Goal: Feedback & Contribution: Contribute content

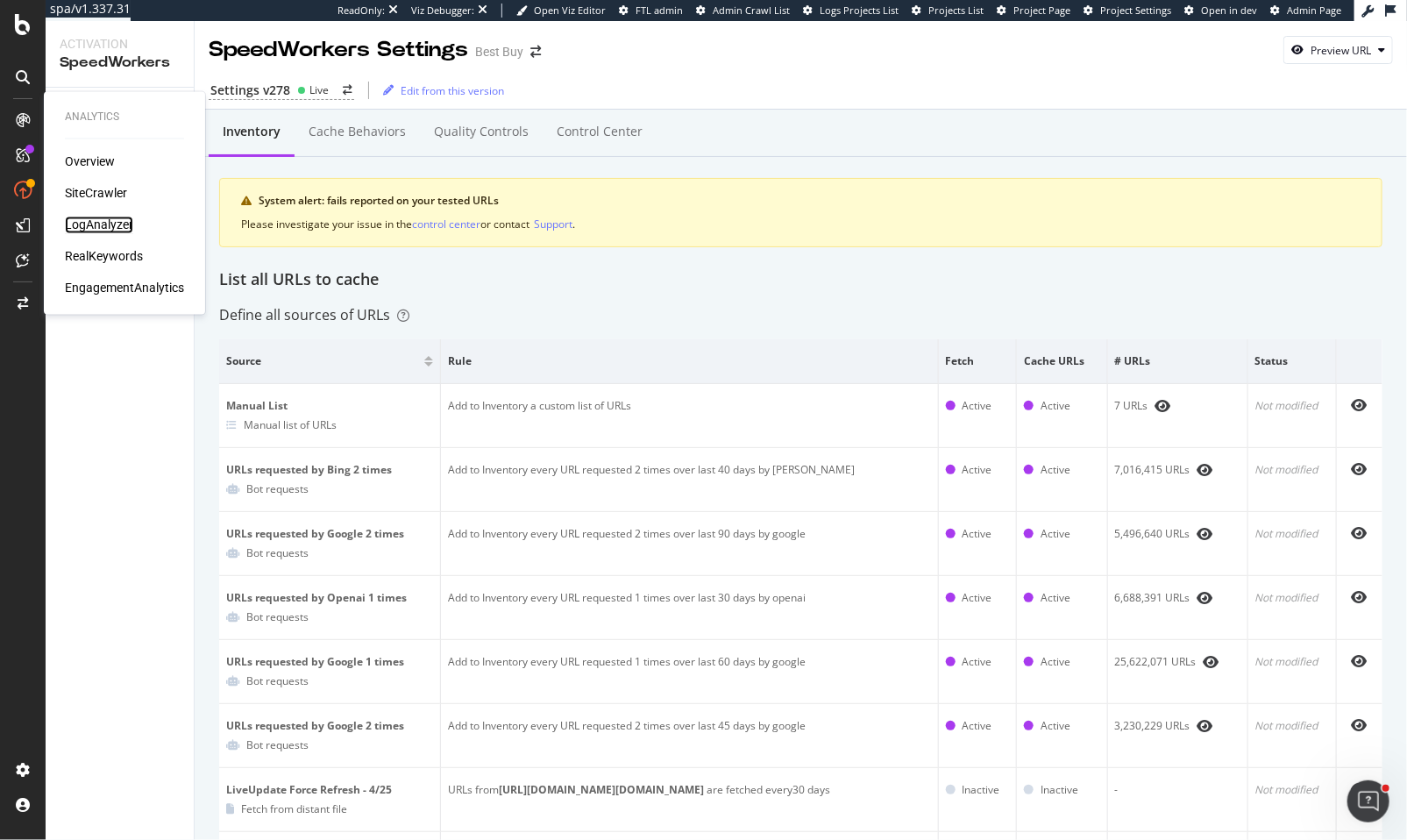
click at [94, 223] on div "LogAnalyzer" at bounding box center [99, 225] width 68 height 18
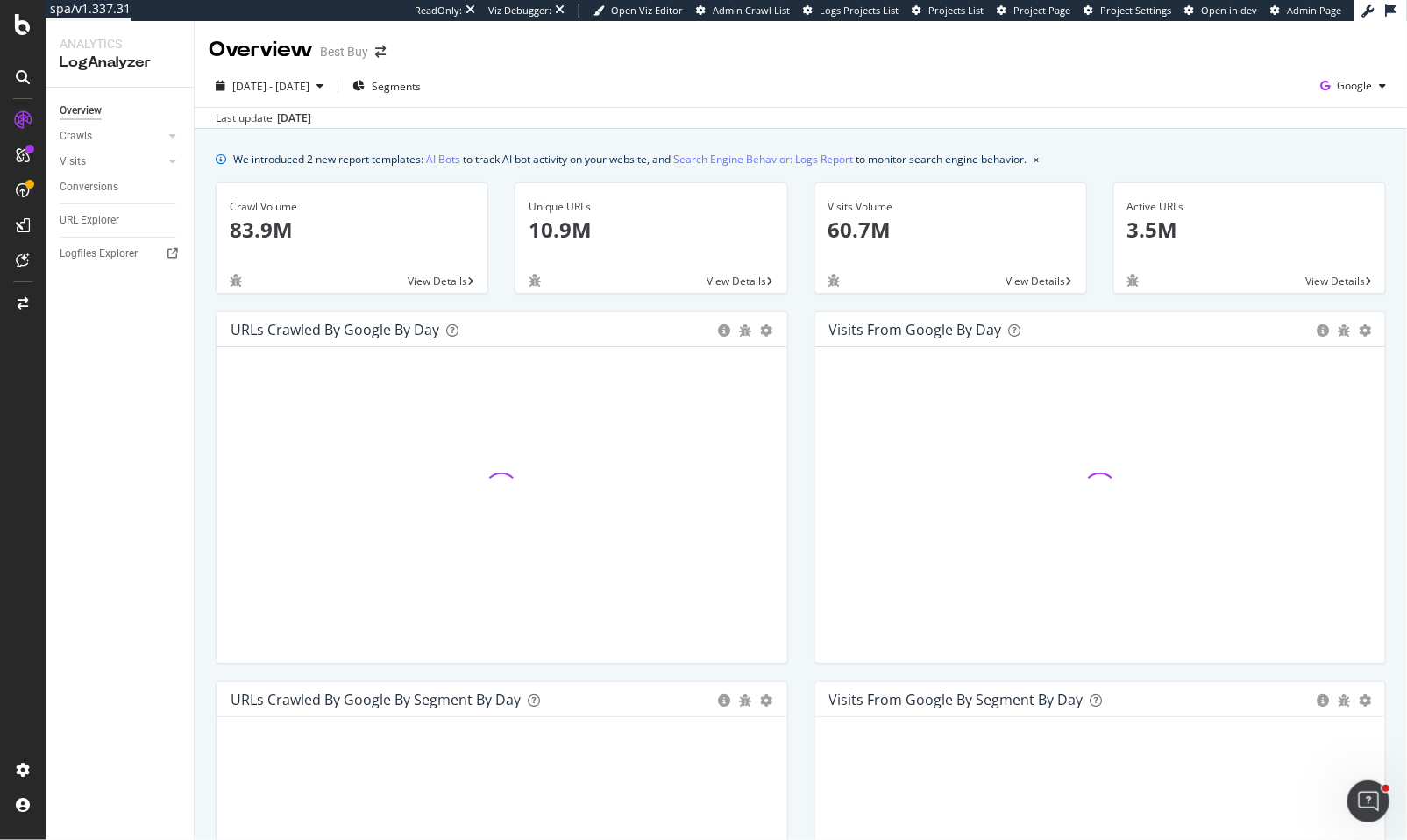
click at [182, 131] on div "Crawls" at bounding box center [127, 136] width 134 height 25
click at [164, 134] on div at bounding box center [173, 136] width 18 height 18
click at [85, 163] on div "Daily Distribution" at bounding box center [107, 161] width 81 height 19
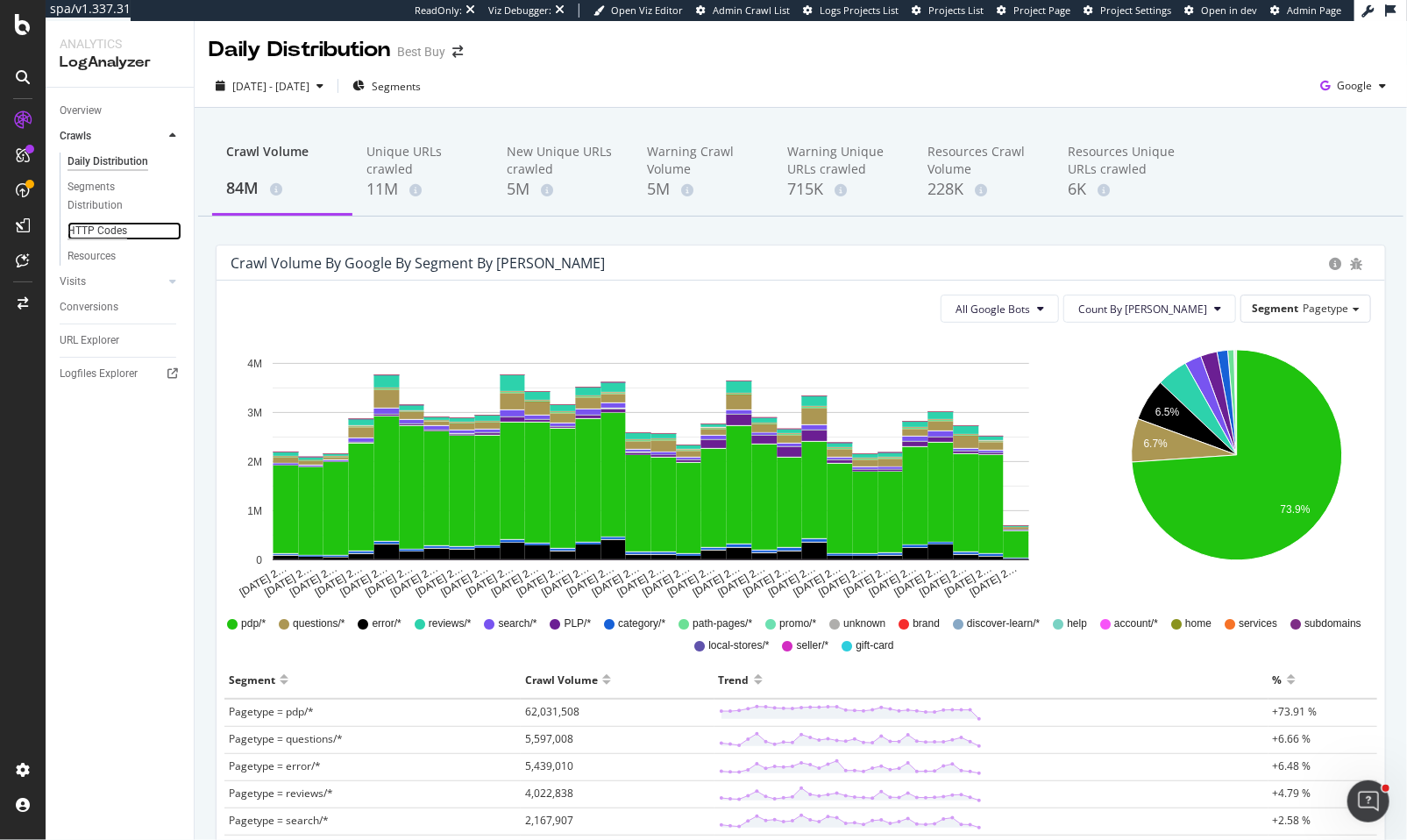
click at [106, 230] on div "HTTP Codes" at bounding box center [97, 231] width 60 height 19
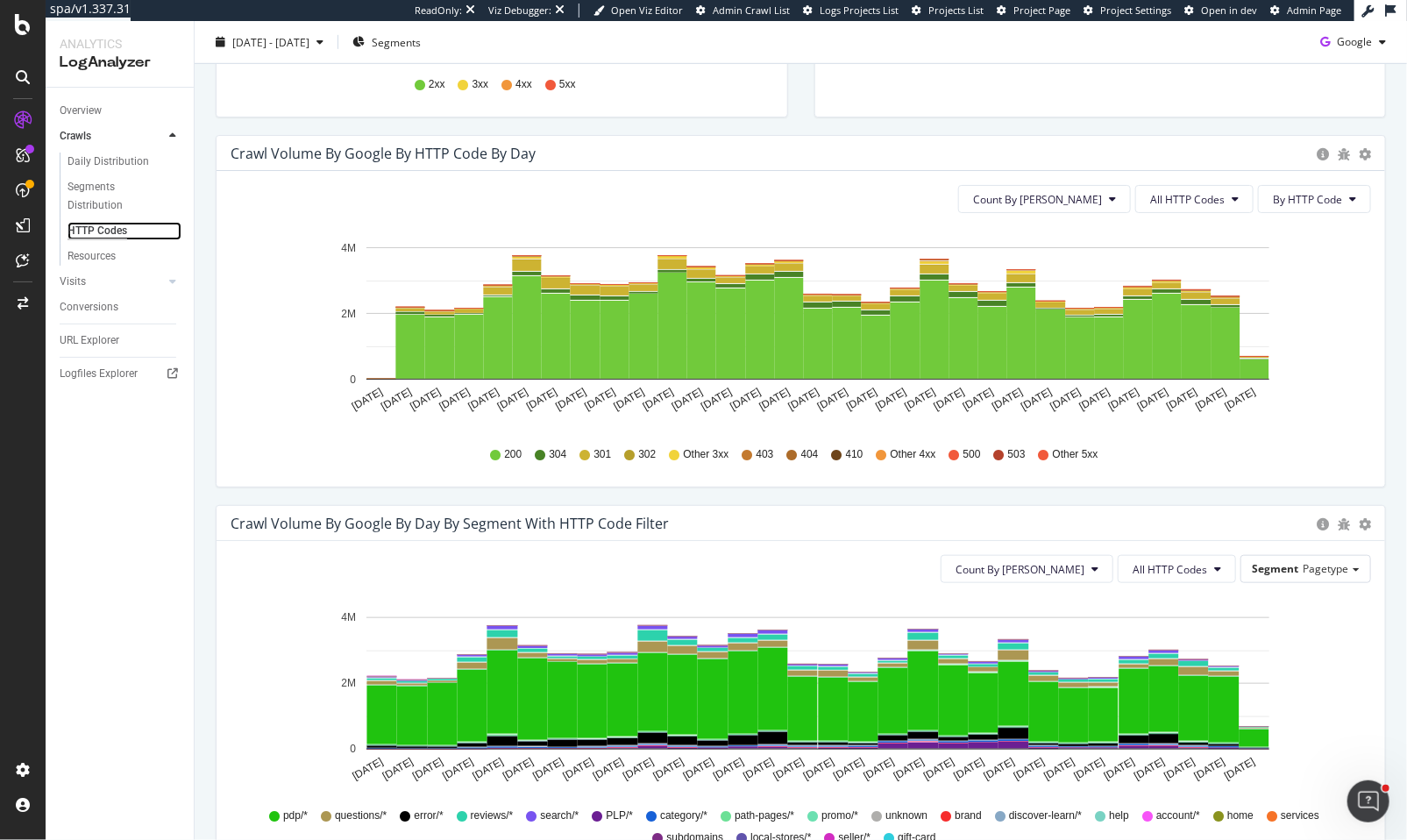
scroll to position [752, 0]
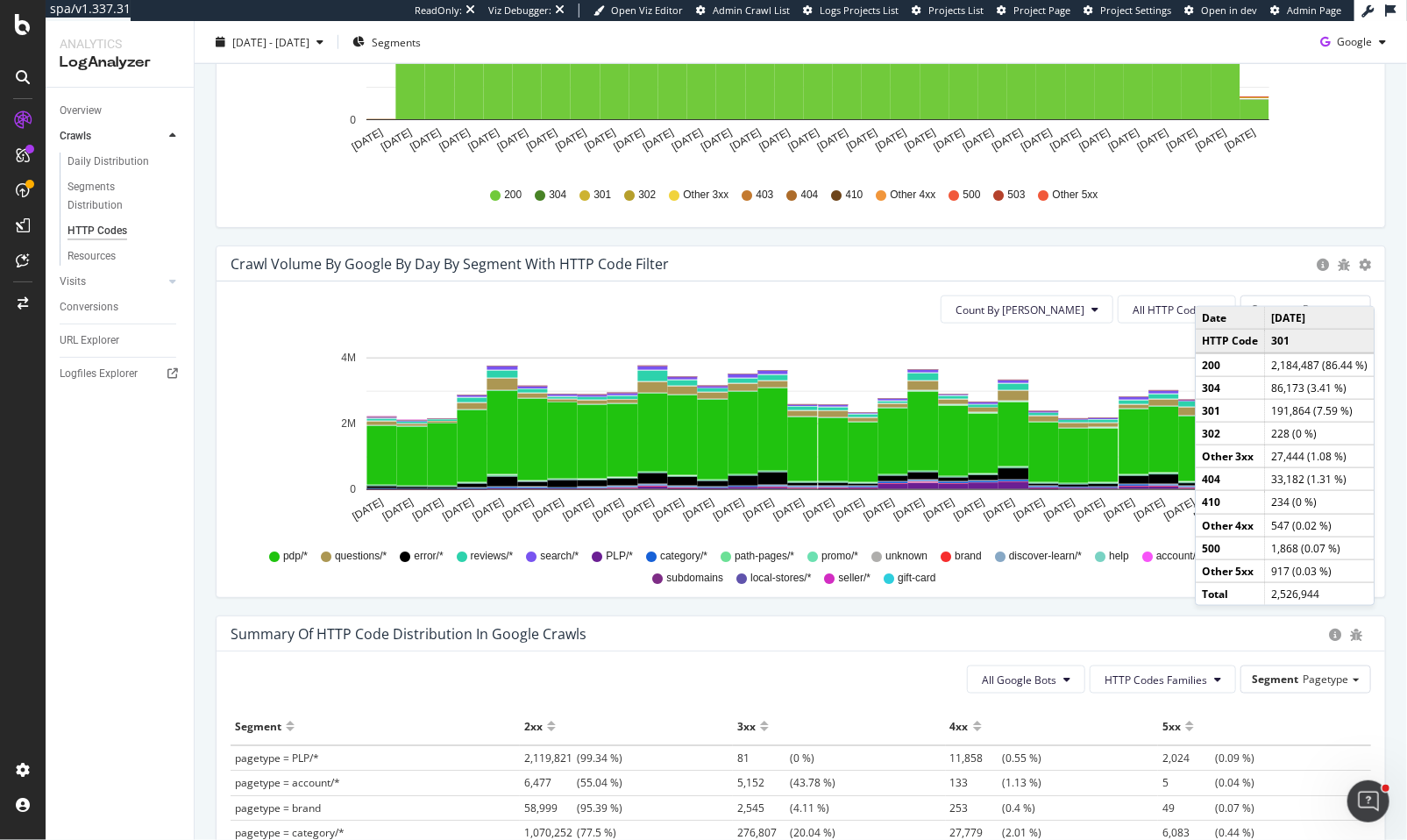
click at [1032, 613] on div "Crawl Volume by google by Day by Segment with HTTP Code Filter Timeline (by Val…" at bounding box center [800, 429] width 1196 height 369
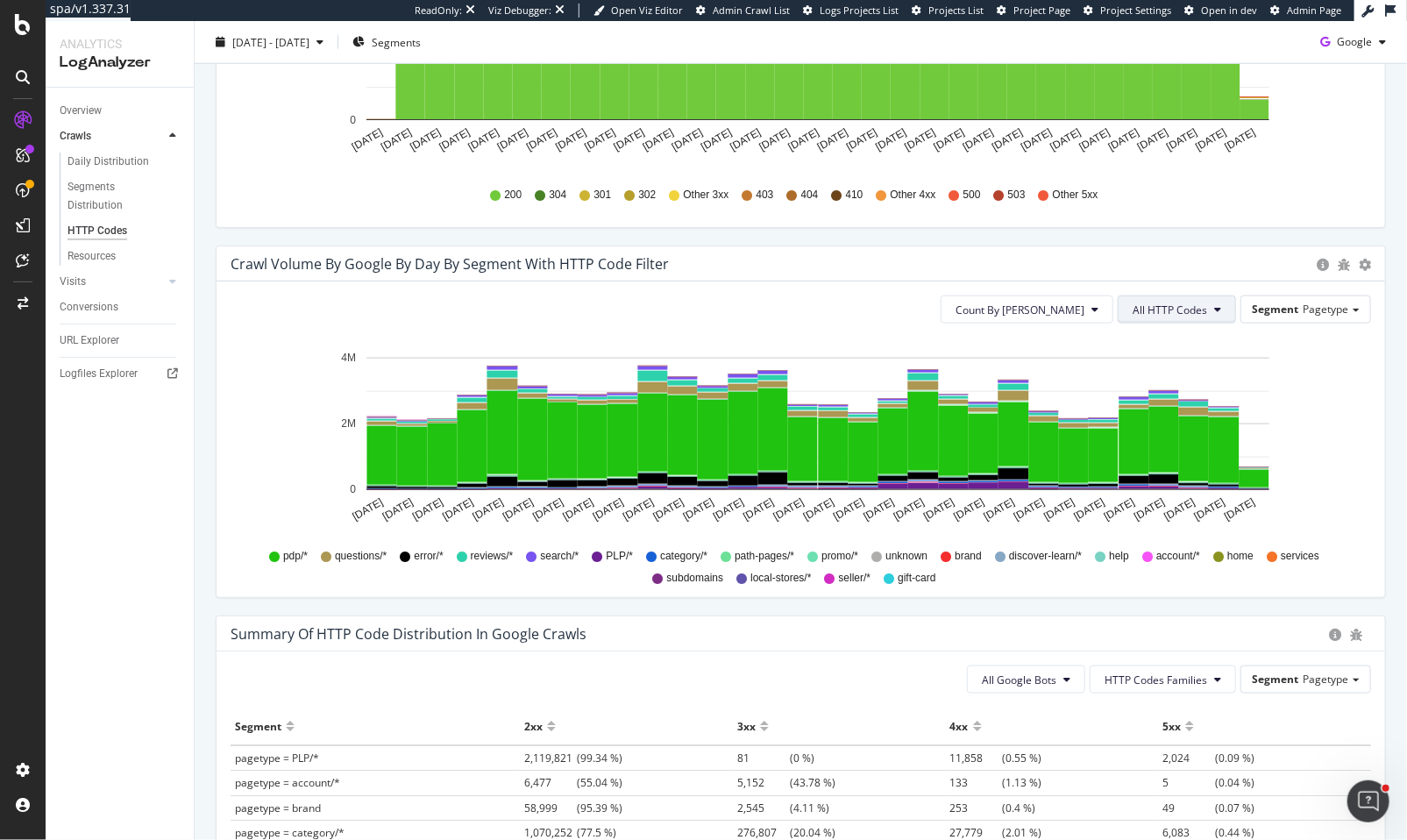
click at [1173, 309] on span "All HTTP Codes" at bounding box center [1169, 310] width 74 height 15
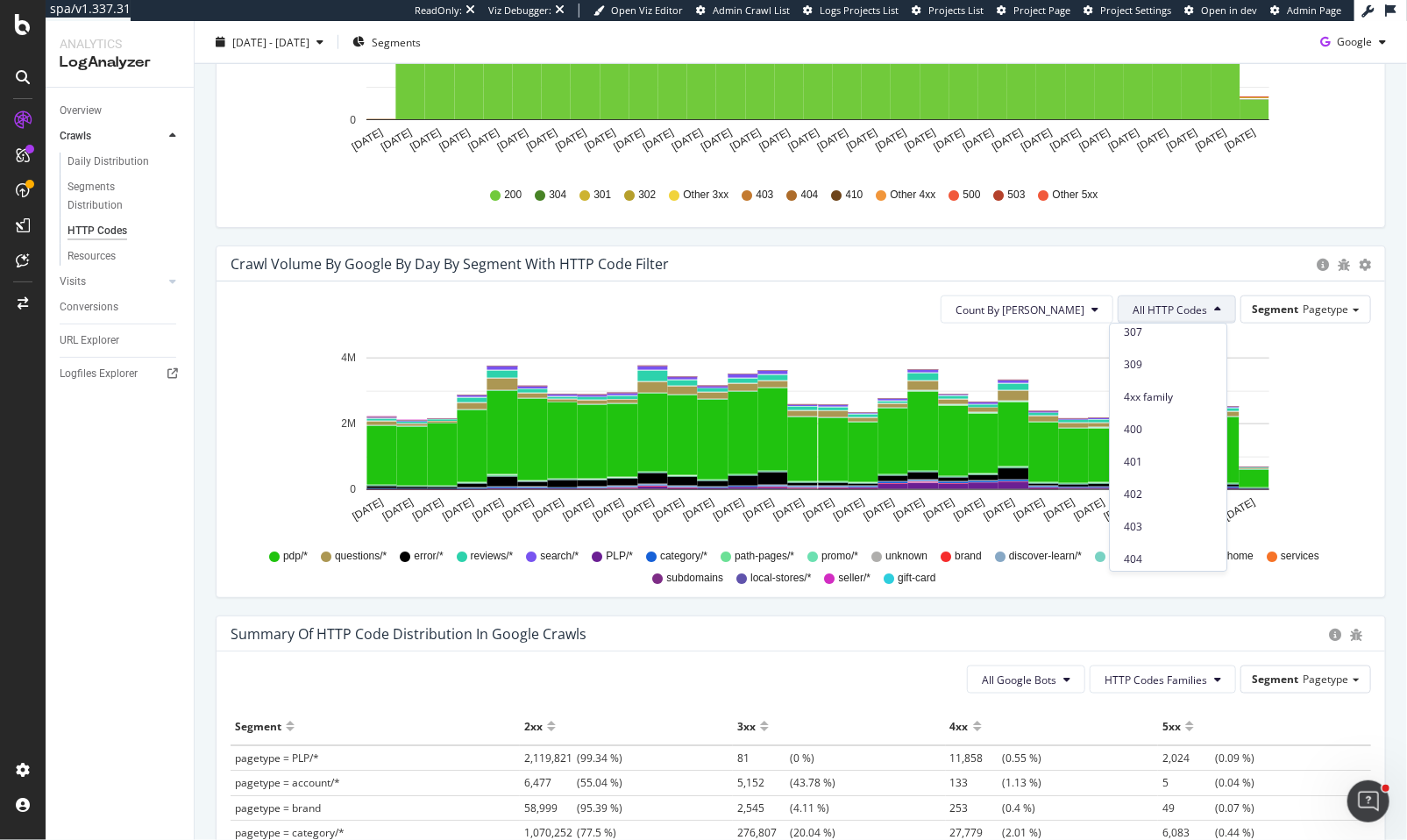
scroll to position [327, 0]
click at [1171, 533] on span "404" at bounding box center [1167, 535] width 89 height 16
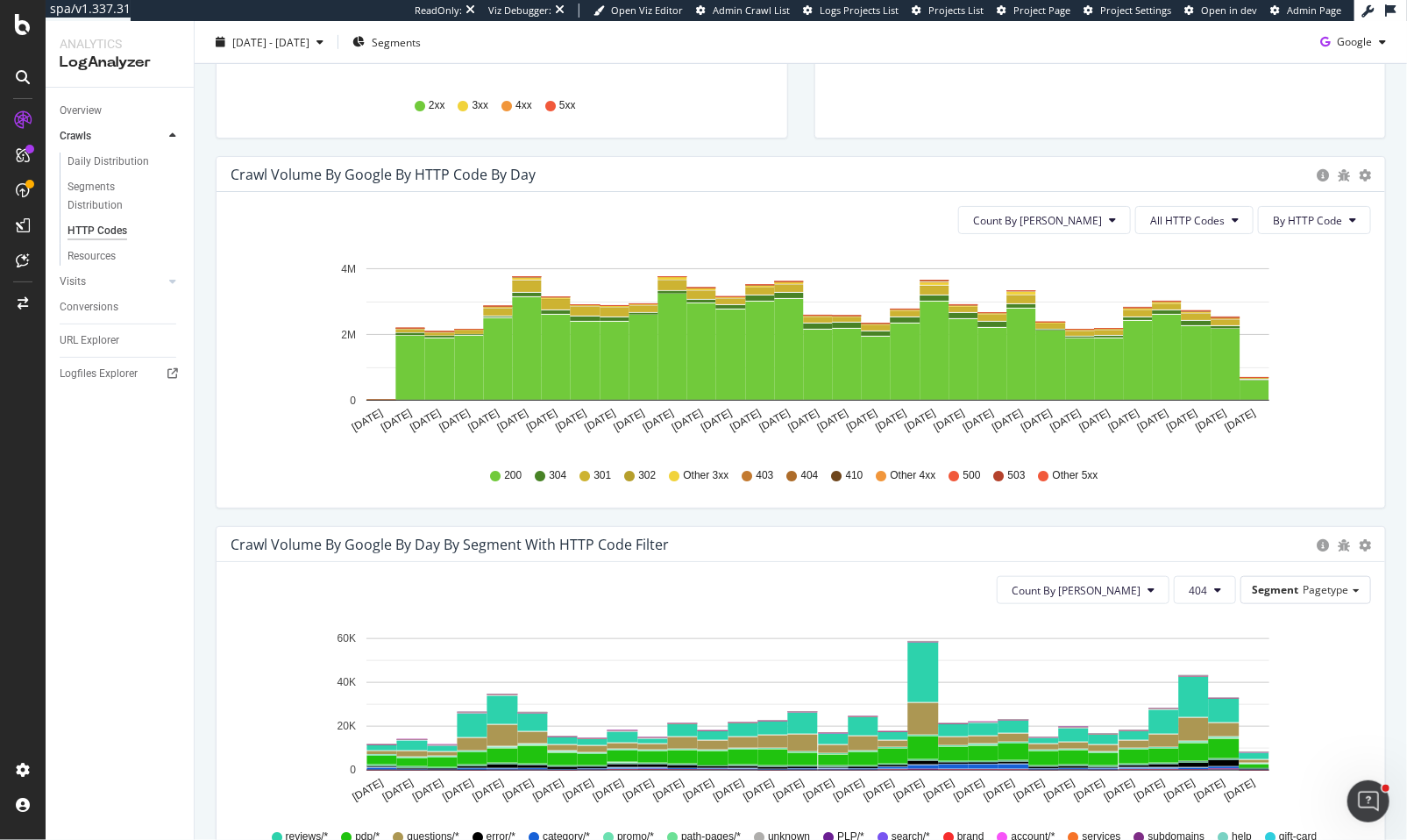
scroll to position [380, 0]
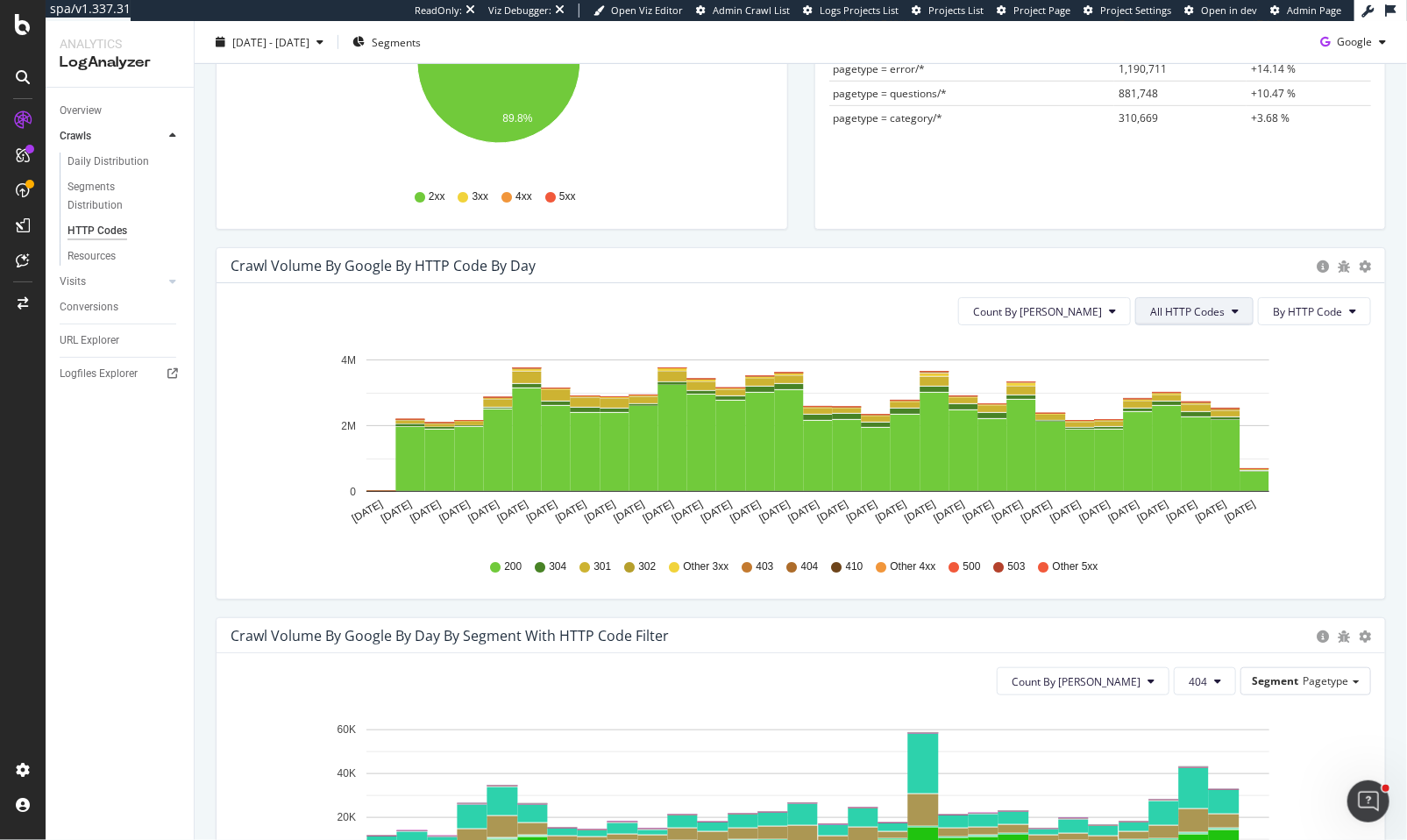
click at [1199, 301] on button "All HTTP Codes" at bounding box center [1194, 310] width 118 height 28
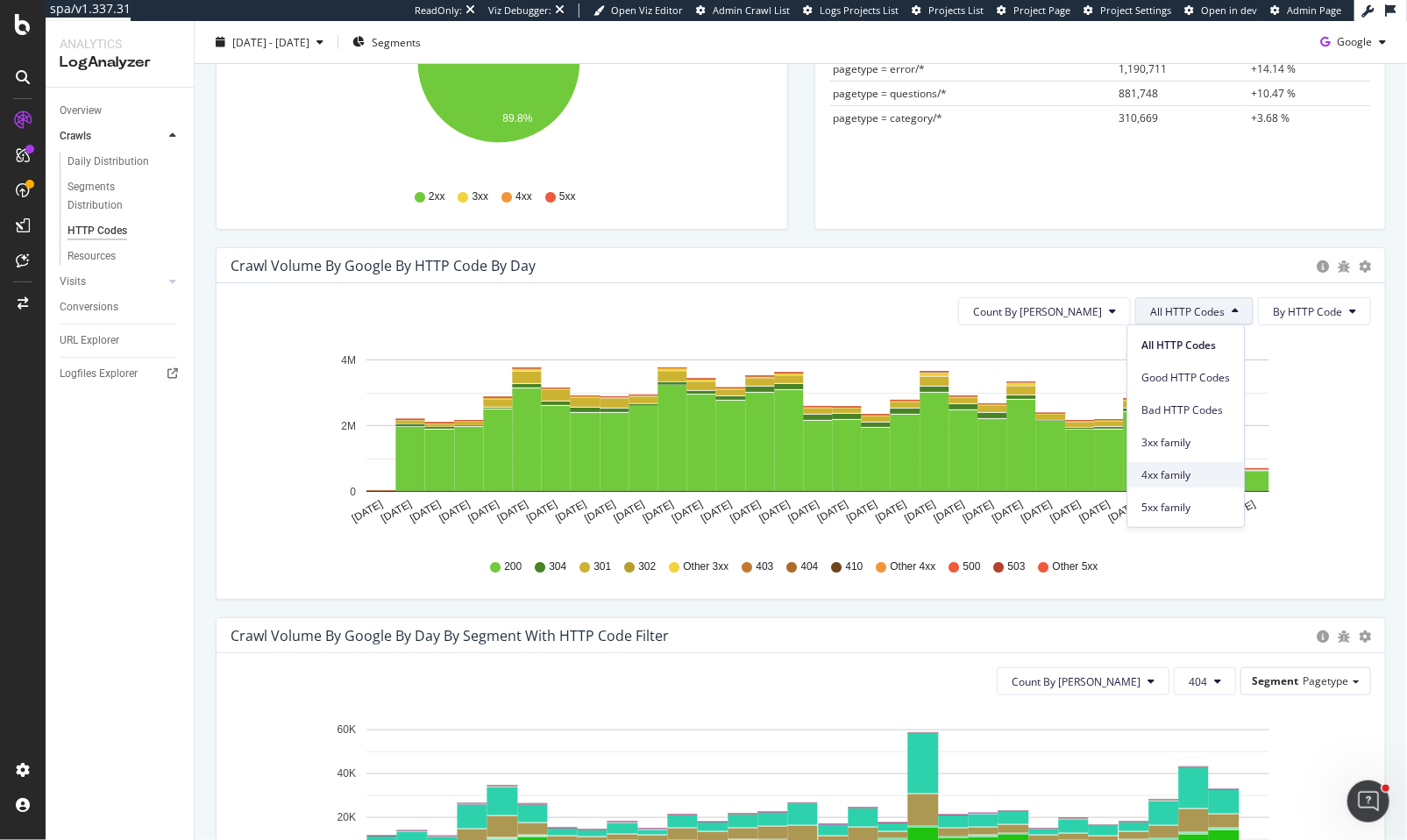
click at [1206, 469] on span "4xx family" at bounding box center [1185, 475] width 89 height 16
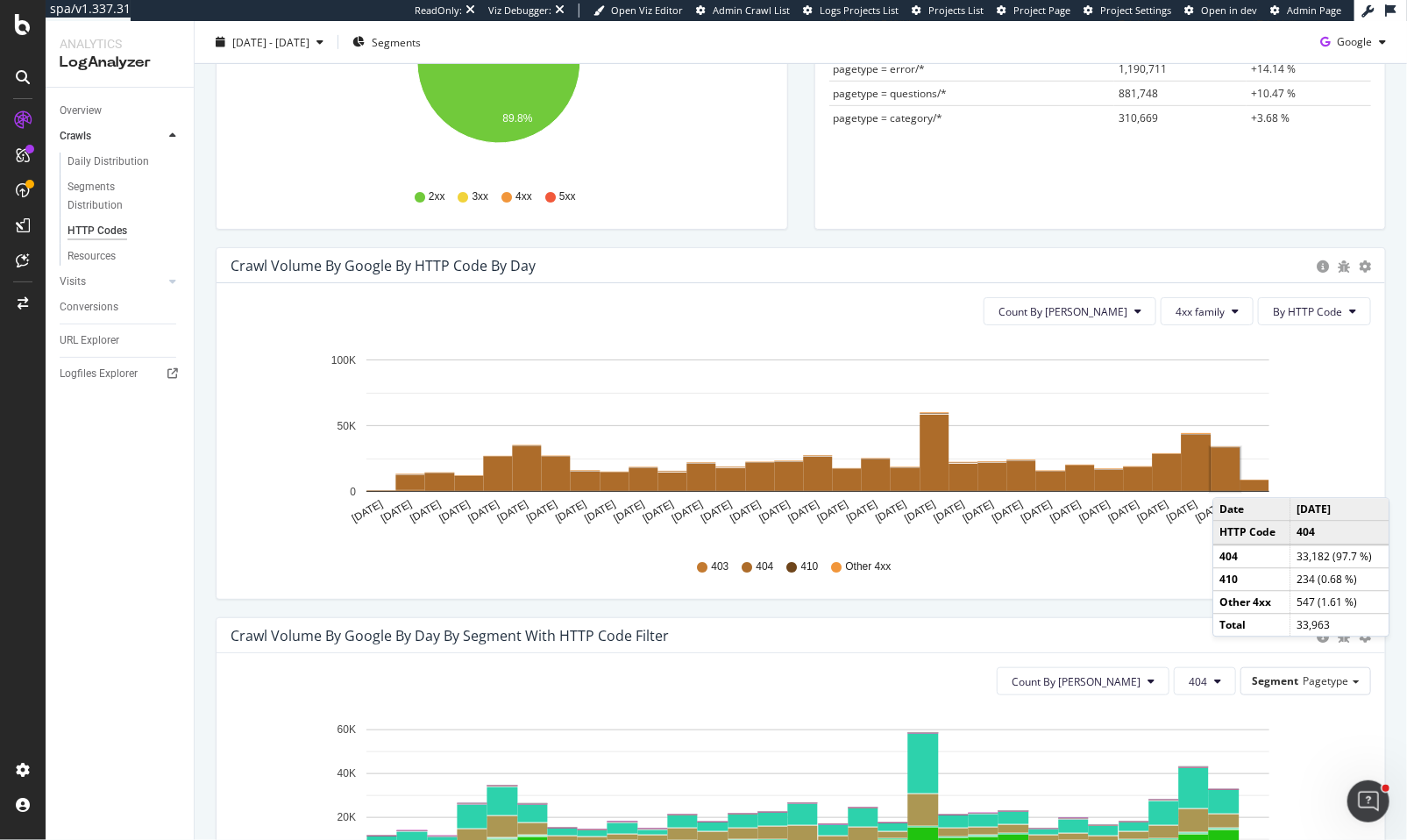
click at [1230, 479] on rect "A chart." at bounding box center [1225, 470] width 29 height 43
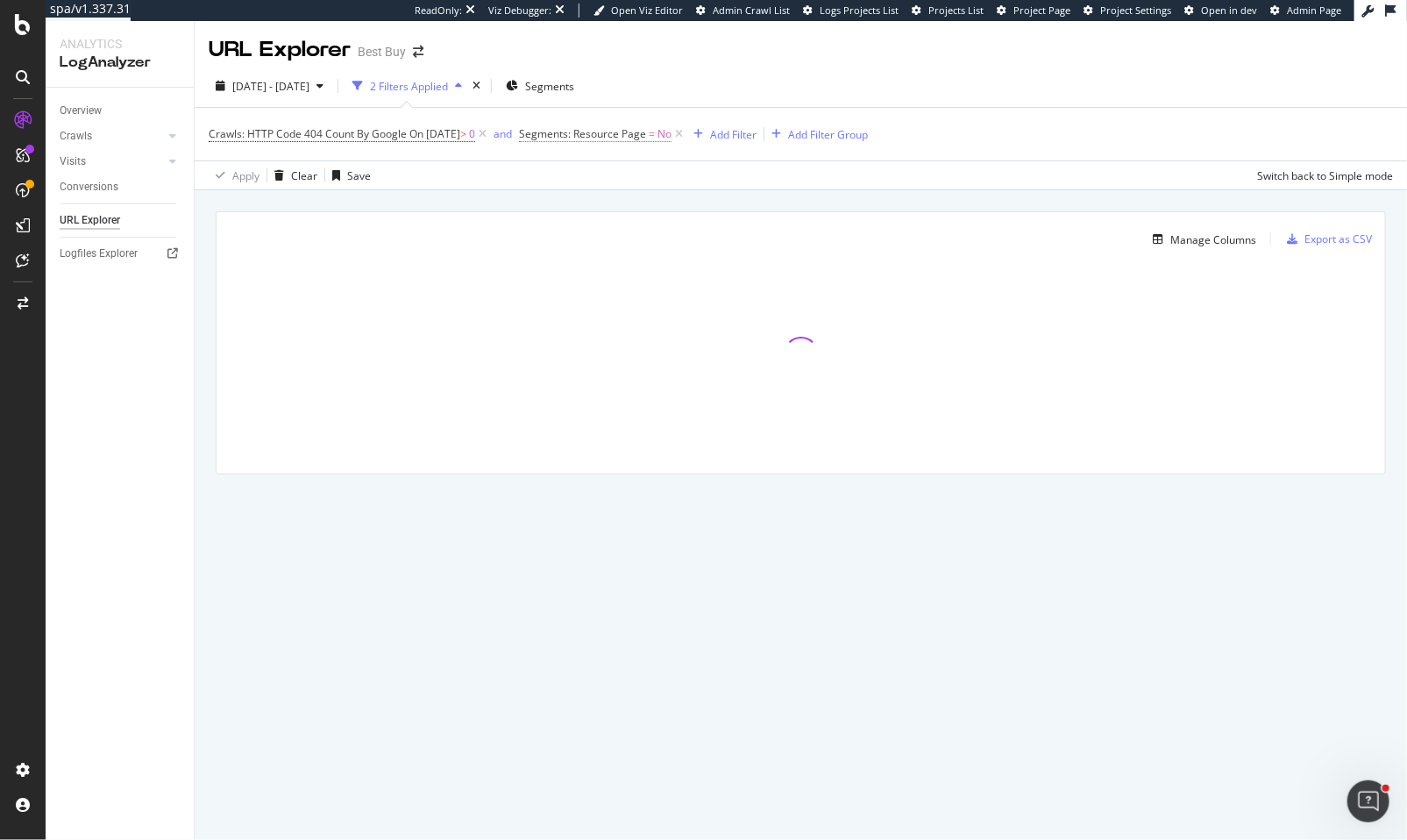
click at [671, 131] on span "Segments: Resource Page = No" at bounding box center [595, 134] width 152 height 16
click at [577, 172] on icon at bounding box center [579, 175] width 13 height 11
click at [584, 210] on div "Yes" at bounding box center [656, 210] width 188 height 22
click at [728, 204] on div "Apply" at bounding box center [725, 212] width 51 height 16
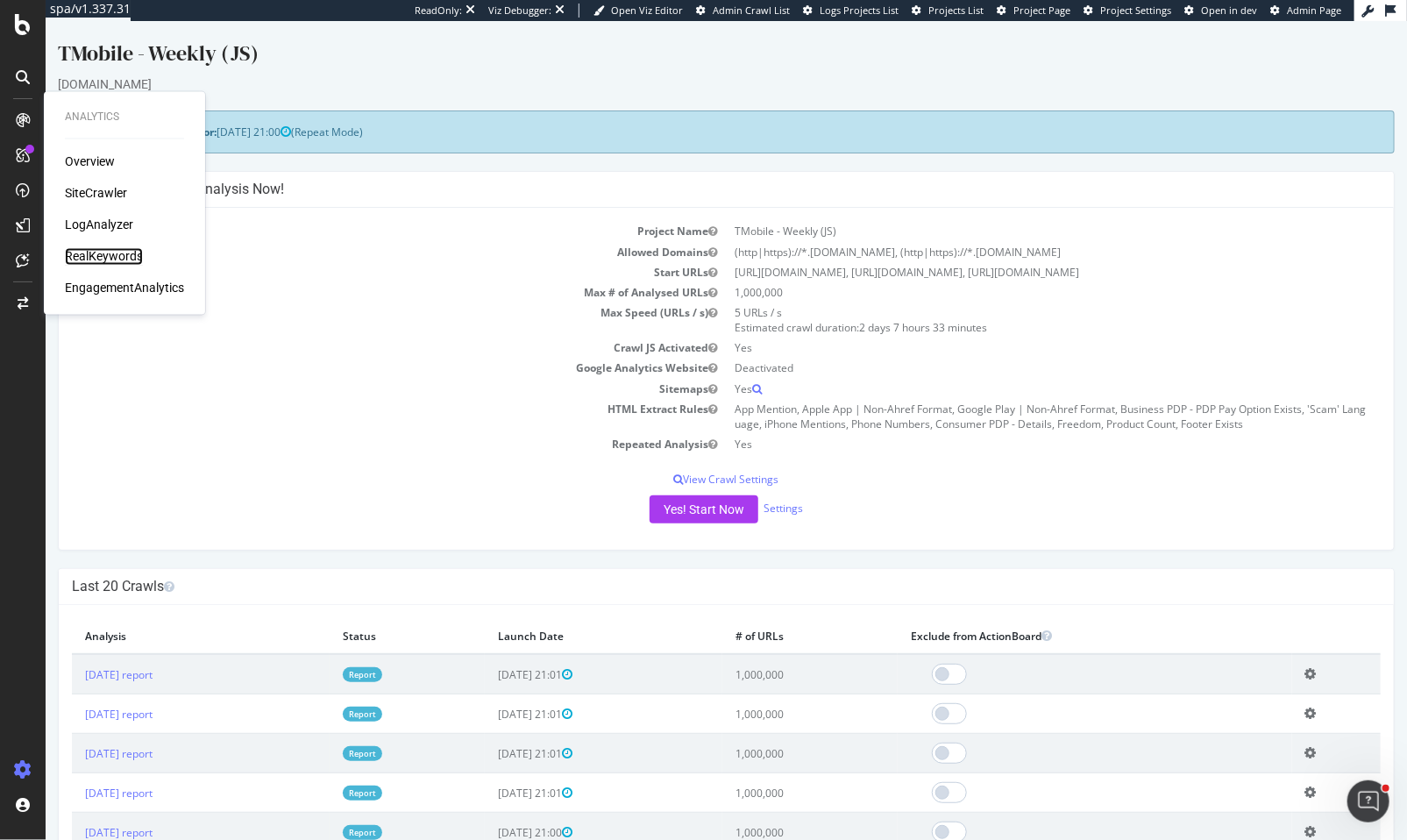
click at [109, 253] on div "RealKeywords" at bounding box center [104, 257] width 78 height 18
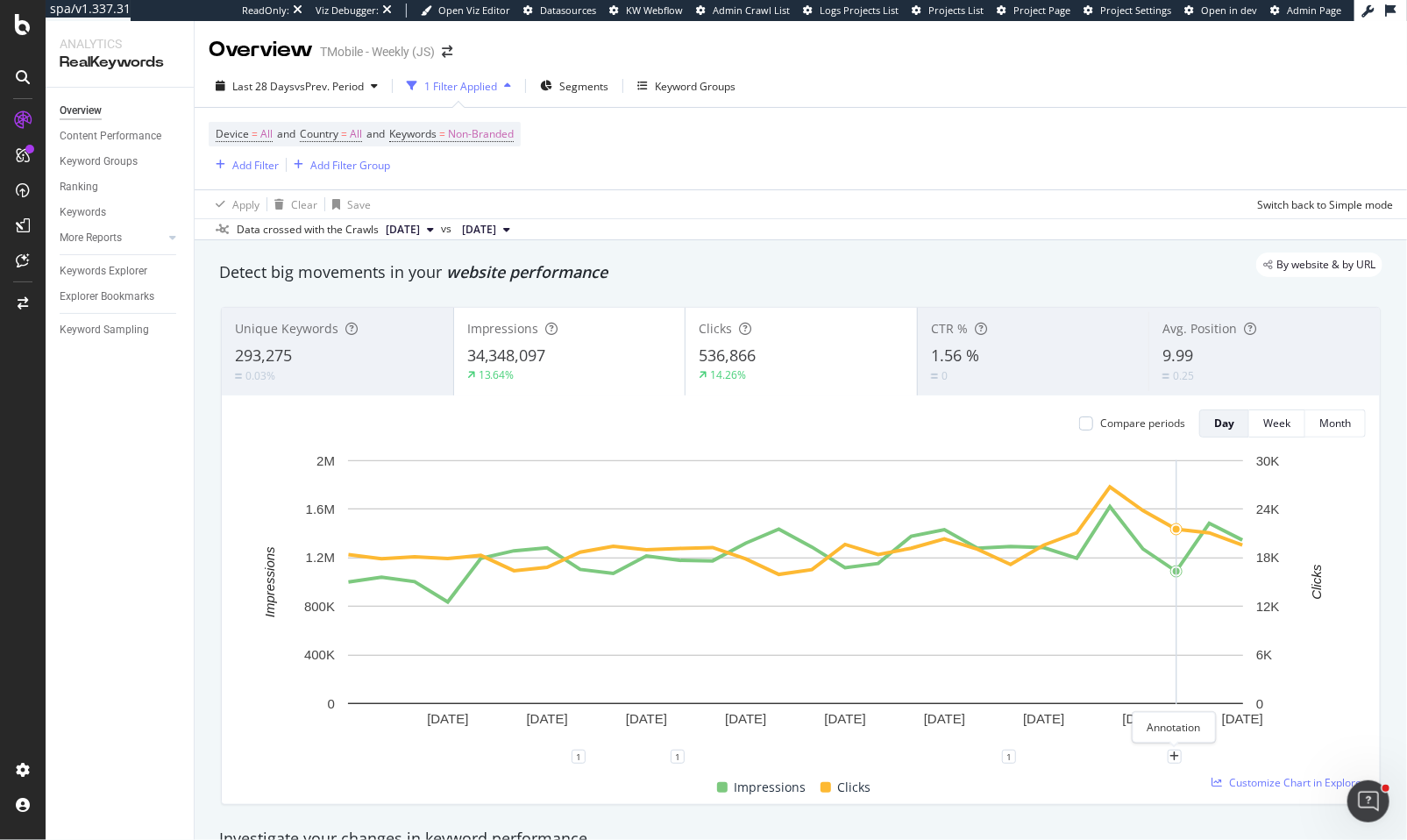
click at [1167, 757] on div "plus" at bounding box center [1174, 757] width 14 height 14
click at [1215, 647] on textarea at bounding box center [1174, 651] width 156 height 55
paste textarea "https://www.seroundtable.com/google-search-drops-100-results-parameter-40097.ht…"
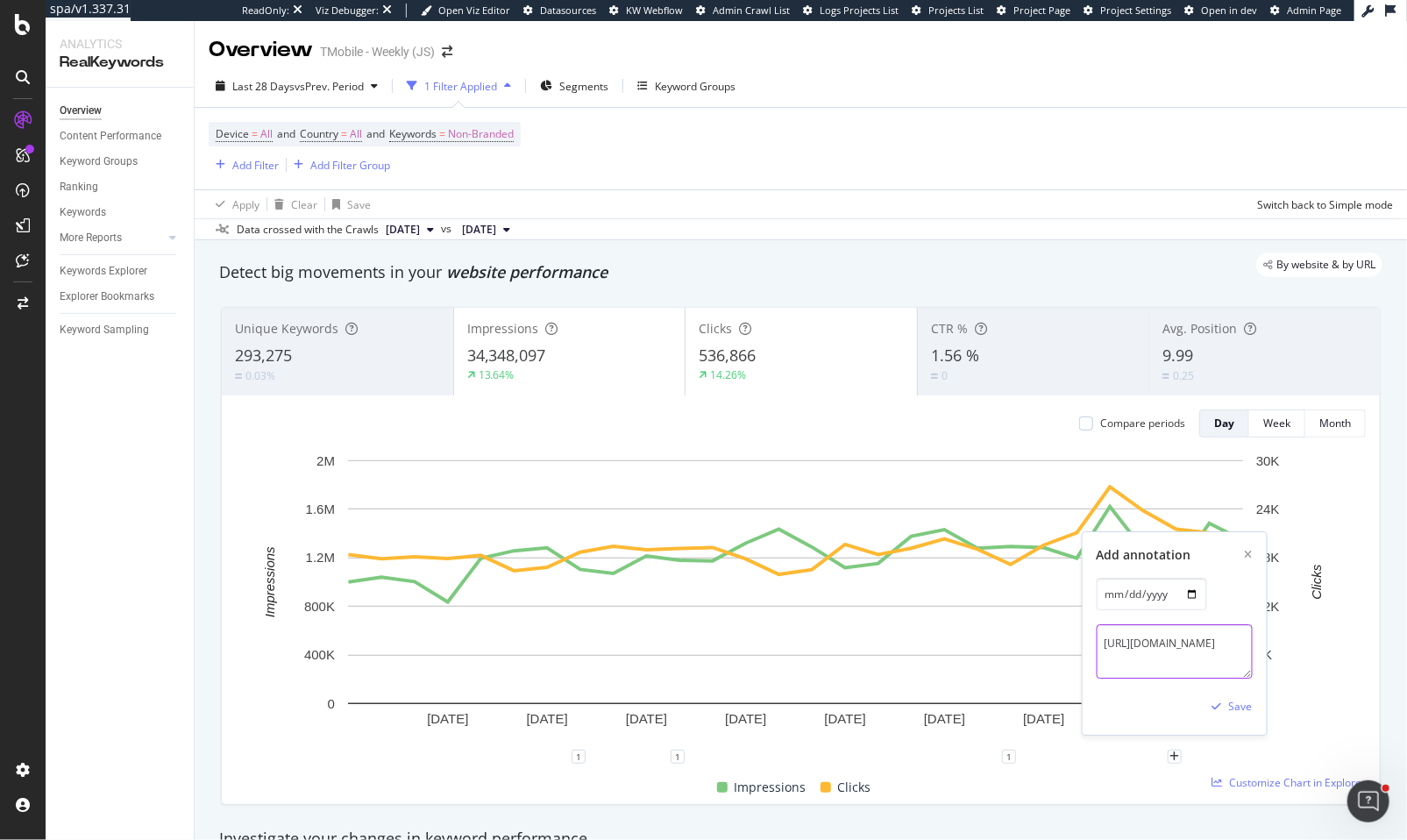
scroll to position [20, 0]
type textarea "https://www.seroundtable.com/google-search-drops-100-results-parameter-40097.ht…"
click at [1259, 715] on div "Add annotation 2025-09-12 https://www.seroundtable.com/google-search-drops-100-…" at bounding box center [1174, 633] width 184 height 202
click at [1242, 709] on div "Save" at bounding box center [1241, 707] width 23 height 15
